Goal: Navigation & Orientation: Find specific page/section

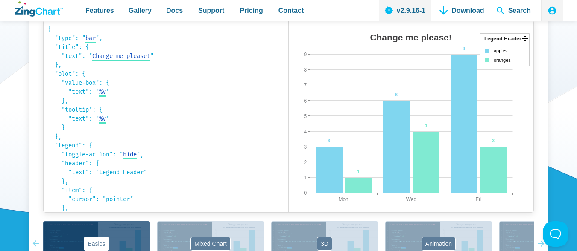
scroll to position [416, 0]
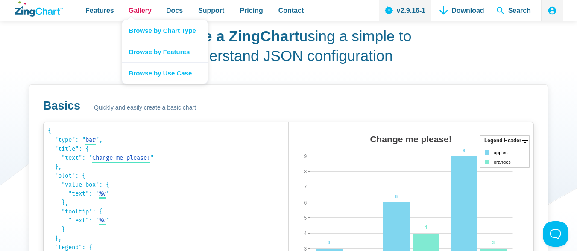
click at [125, 6] on link "Gallery" at bounding box center [140, 10] width 30 height 21
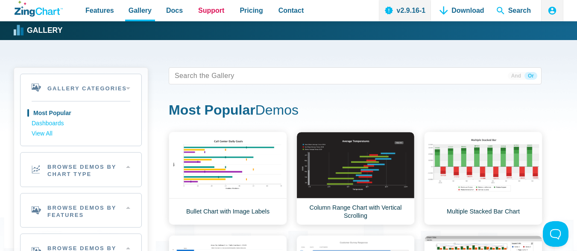
click at [208, 7] on span "Support" at bounding box center [211, 11] width 26 height 12
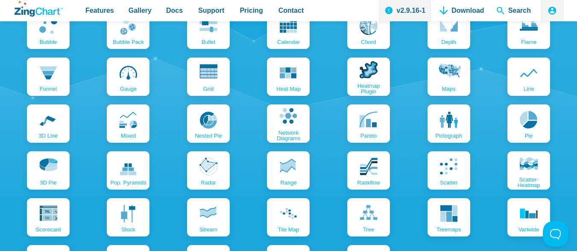
scroll to position [1080, 0]
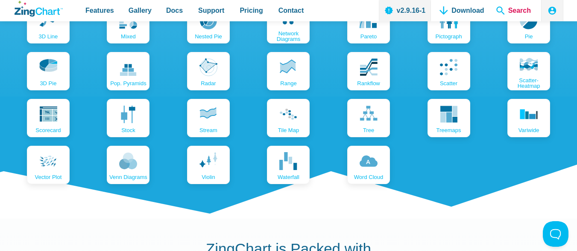
click at [498, 6] on span "Search" at bounding box center [513, 10] width 41 height 21
